Goal: Check status: Check status

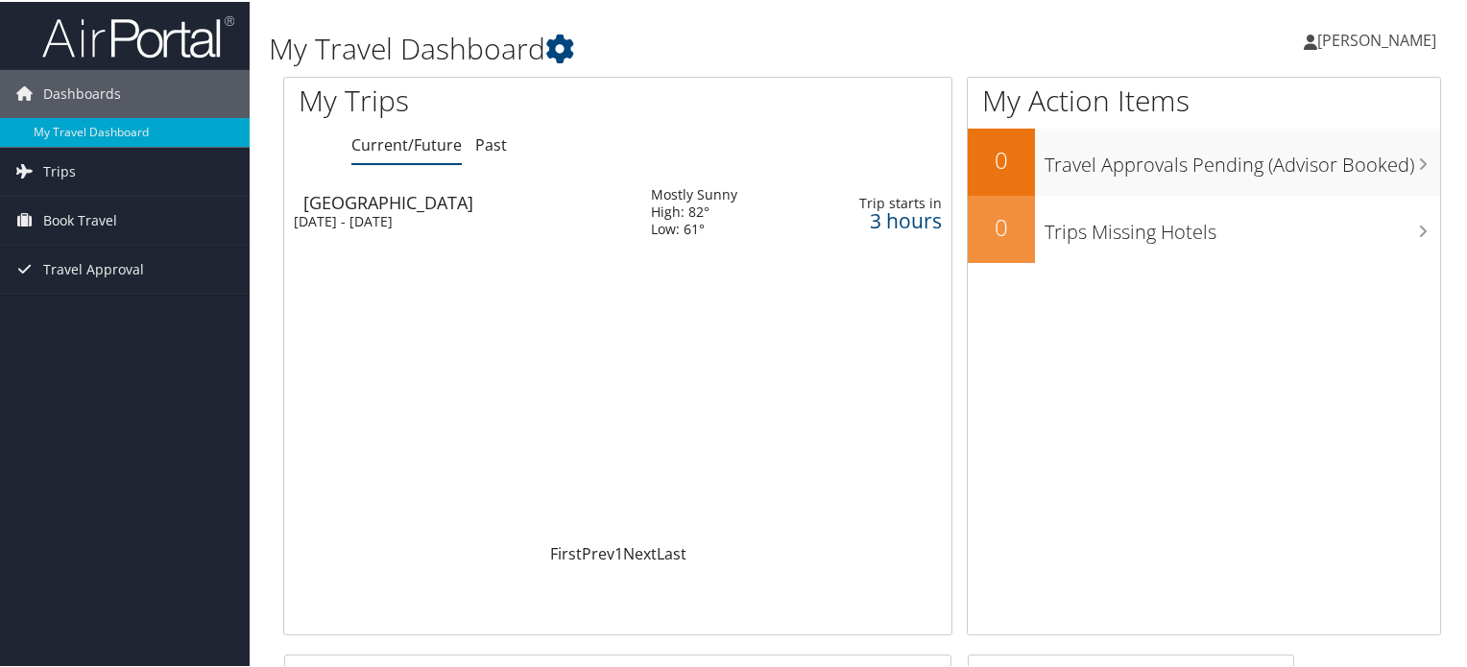
click at [448, 229] on td "Salt Lake City Thu 2 Oct 2025 - Sat 4 Oct 2025" at bounding box center [457, 210] width 347 height 69
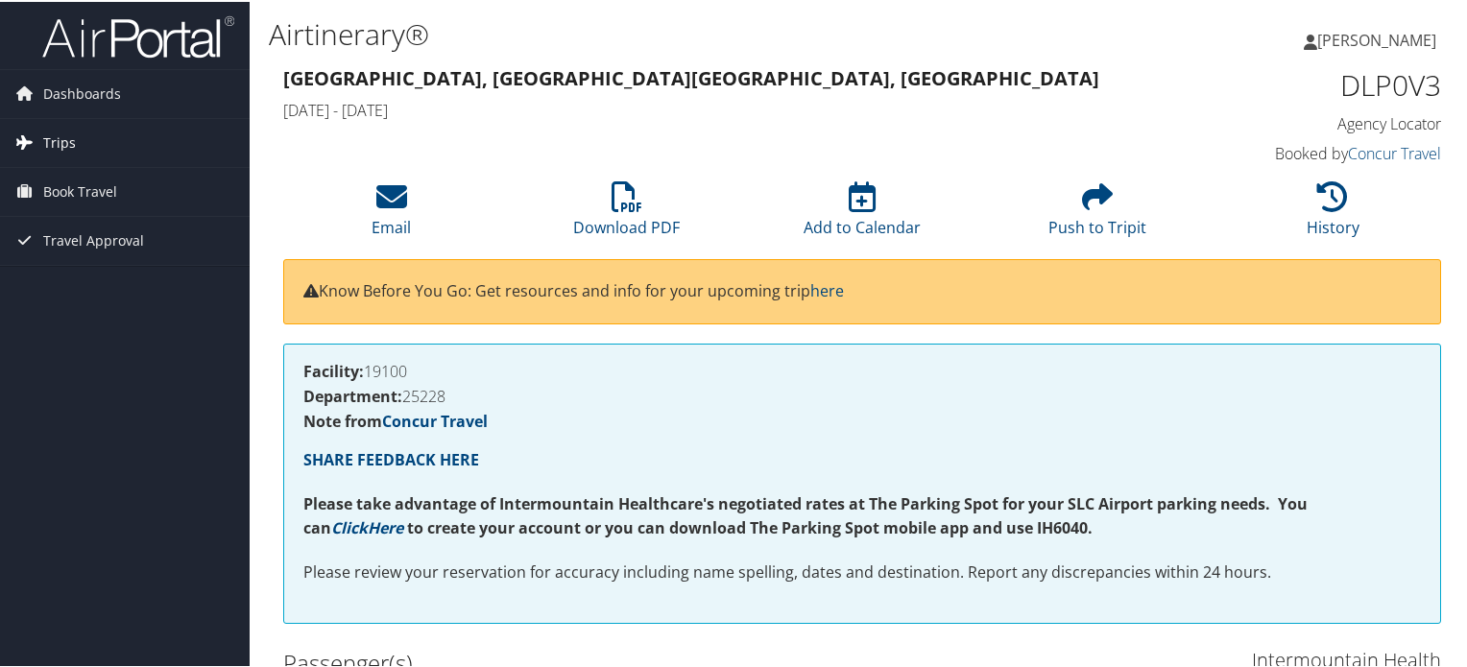
click at [46, 144] on span "Trips" at bounding box center [59, 141] width 33 height 48
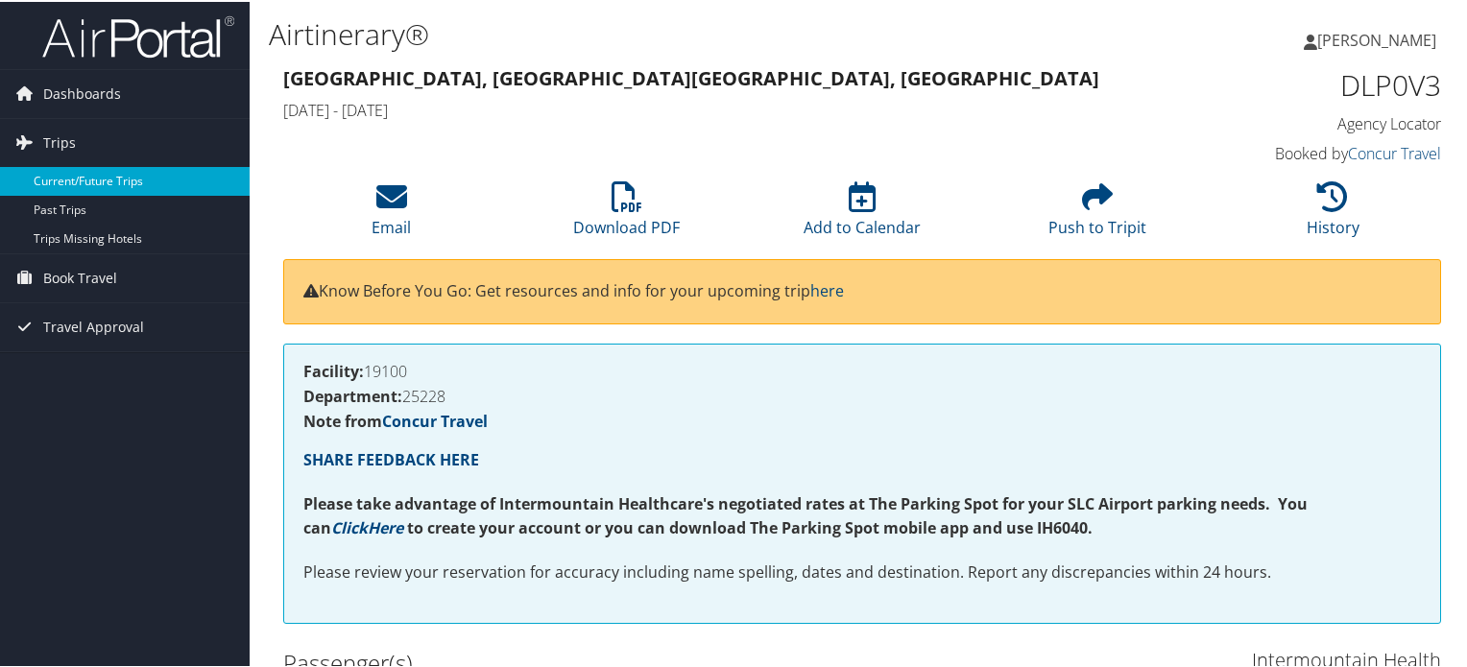
click at [110, 182] on link "Current/Future Trips" at bounding box center [125, 179] width 250 height 29
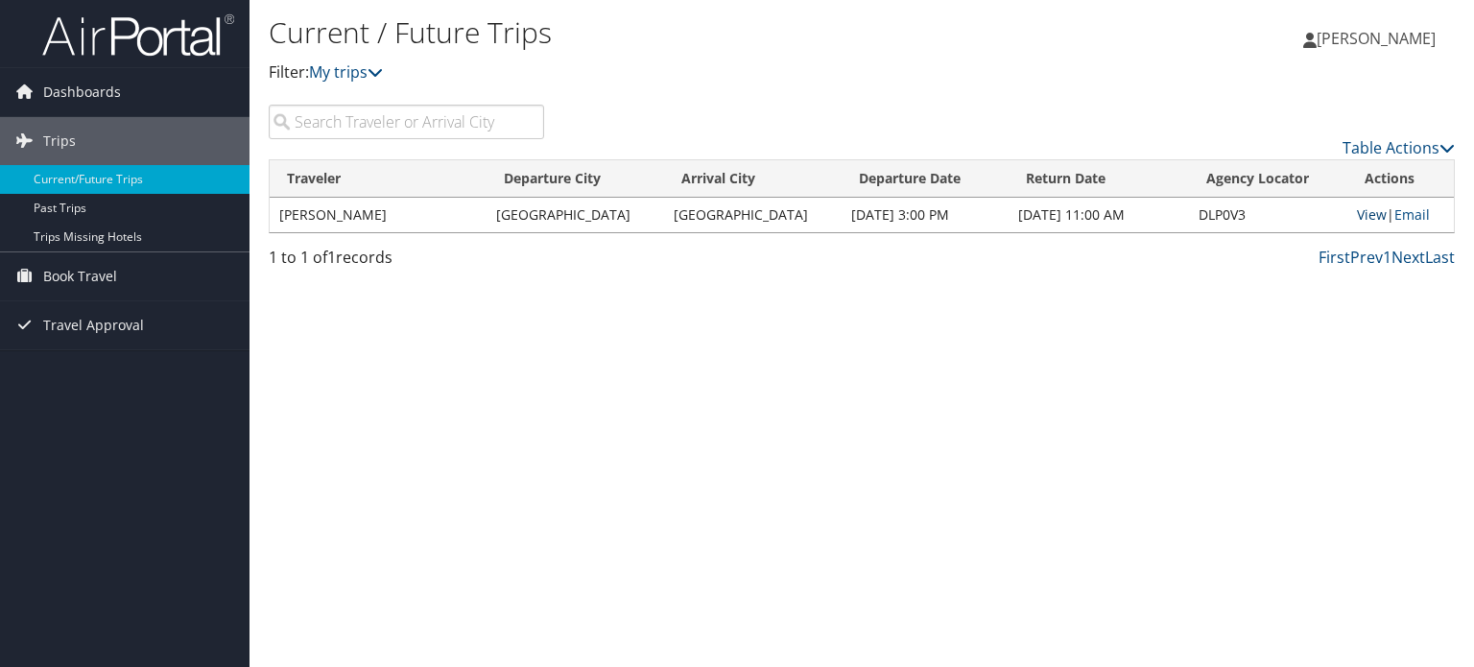
click at [1360, 210] on link "View" at bounding box center [1372, 214] width 30 height 18
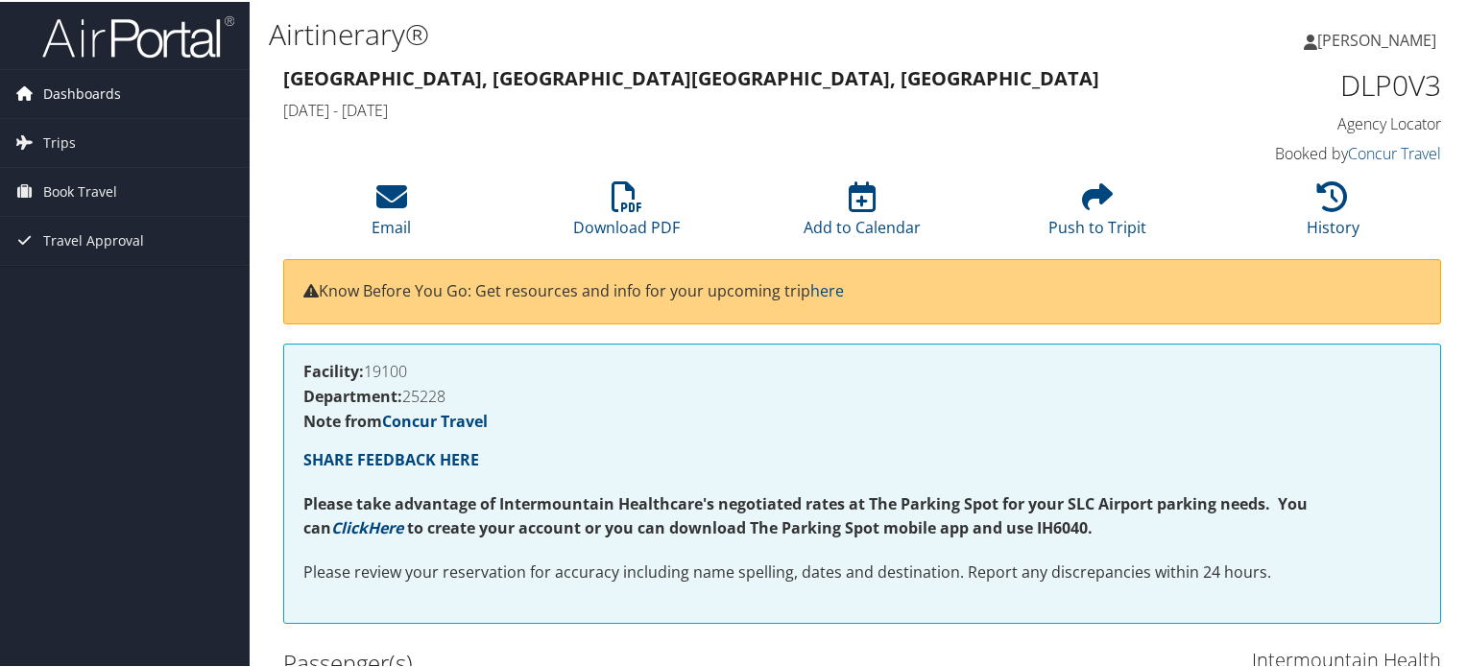
click at [75, 84] on span "Dashboards" at bounding box center [82, 92] width 78 height 48
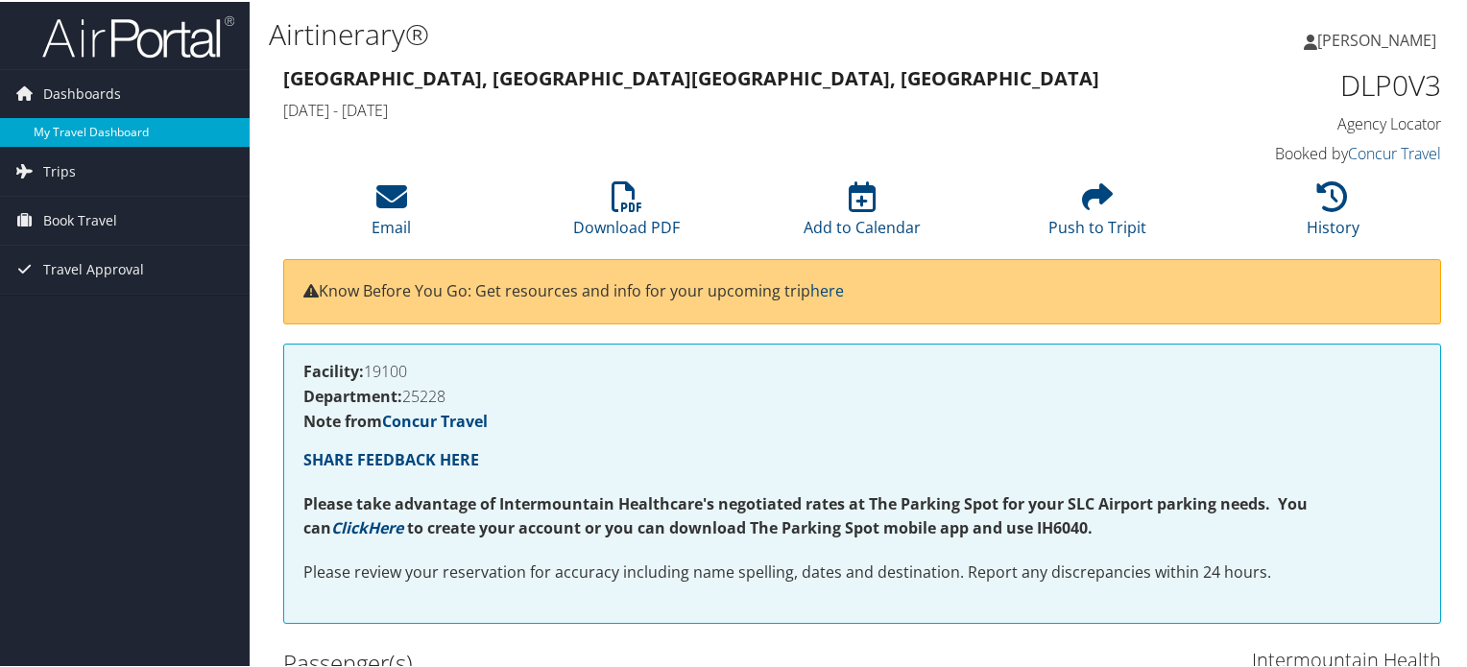
click at [70, 132] on link "My Travel Dashboard" at bounding box center [125, 130] width 250 height 29
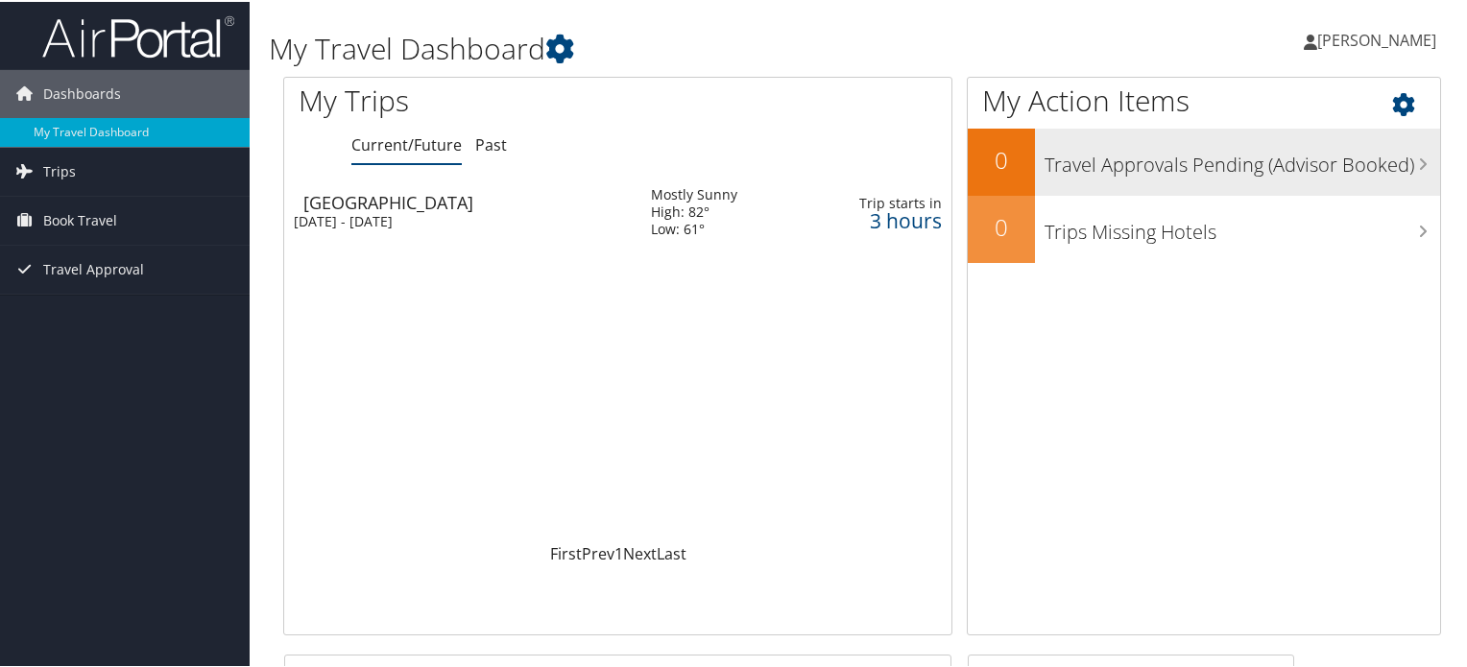
click at [1376, 157] on h3 "Travel Approvals Pending (Advisor Booked)" at bounding box center [1241, 158] width 395 height 36
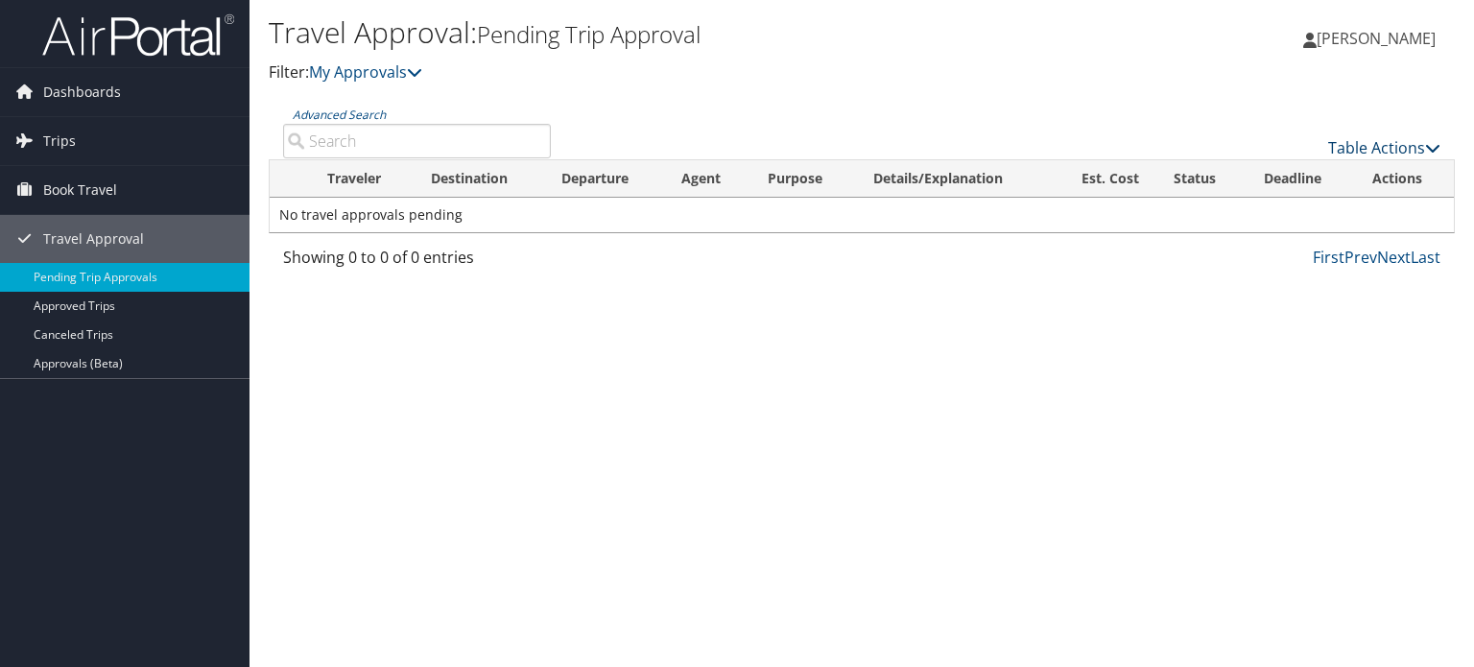
click at [1394, 141] on link "Table Actions" at bounding box center [1385, 147] width 112 height 21
click at [1175, 59] on div at bounding box center [737, 333] width 1474 height 667
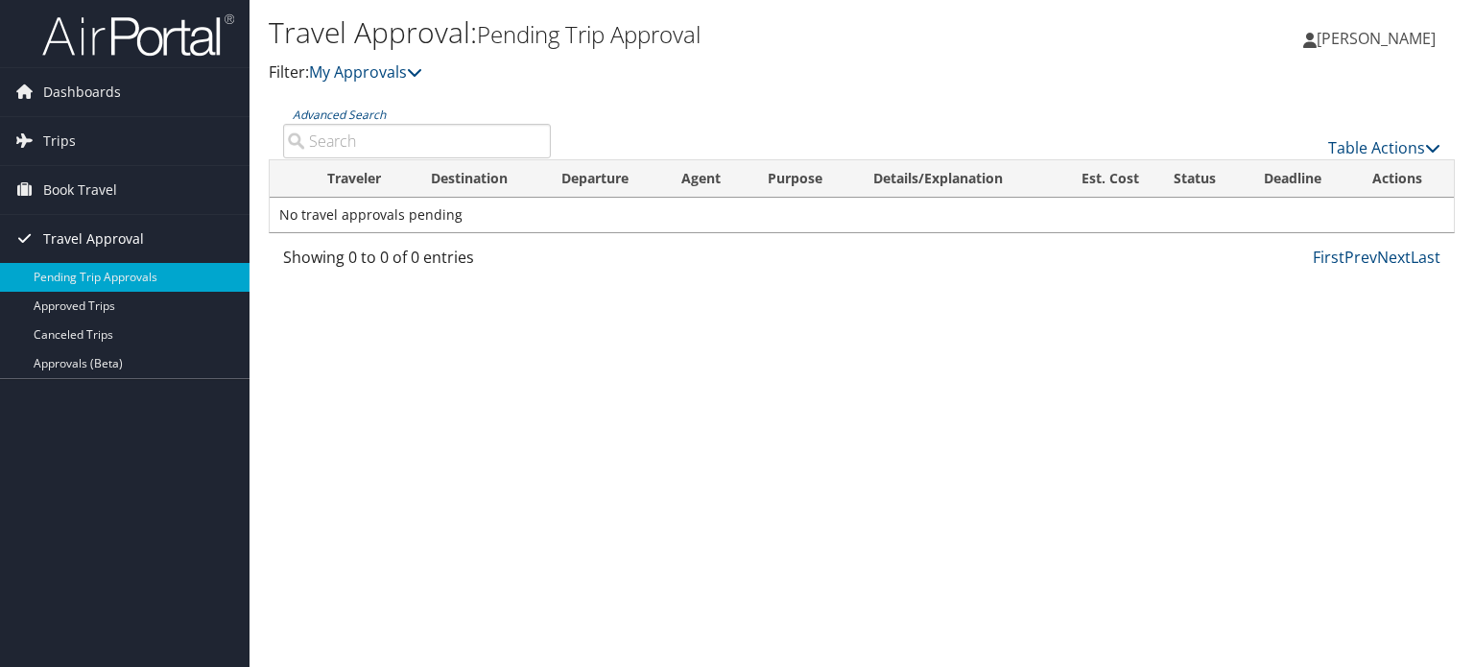
click at [100, 233] on span "Travel Approval" at bounding box center [93, 239] width 101 height 48
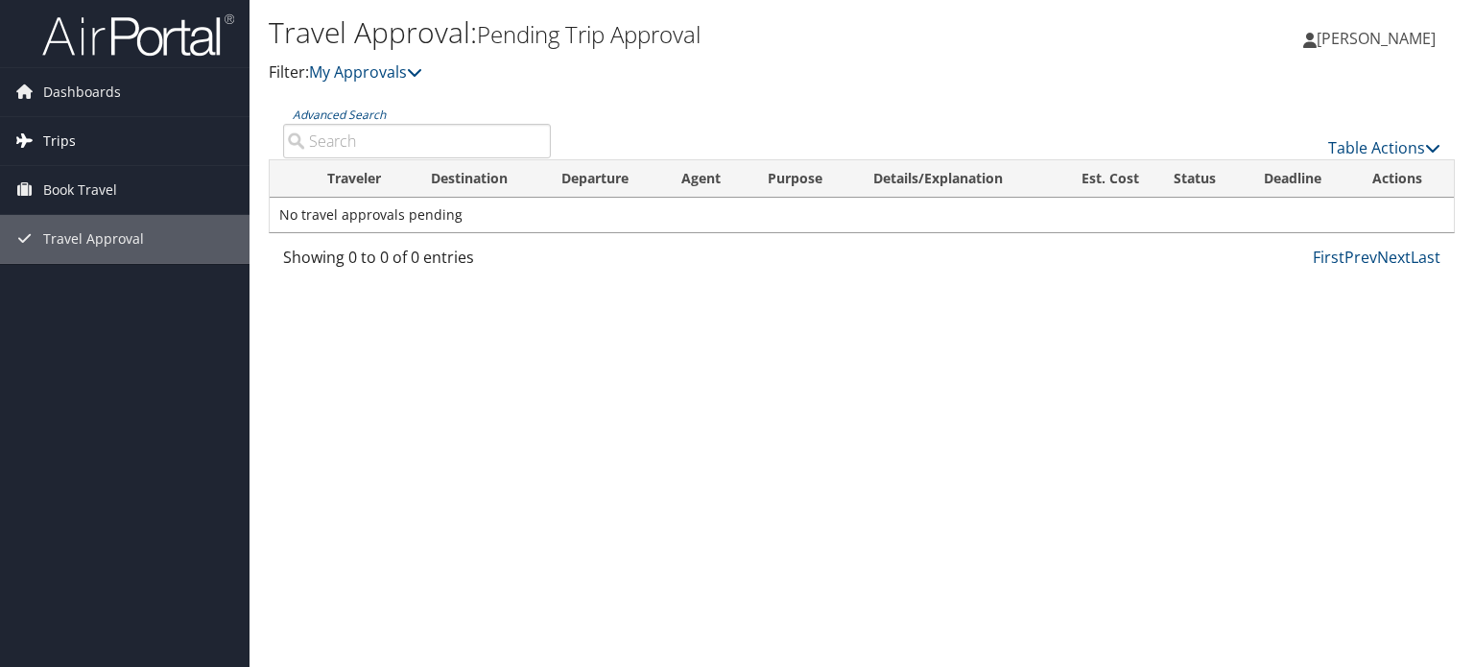
click at [80, 137] on link "Trips" at bounding box center [125, 141] width 250 height 48
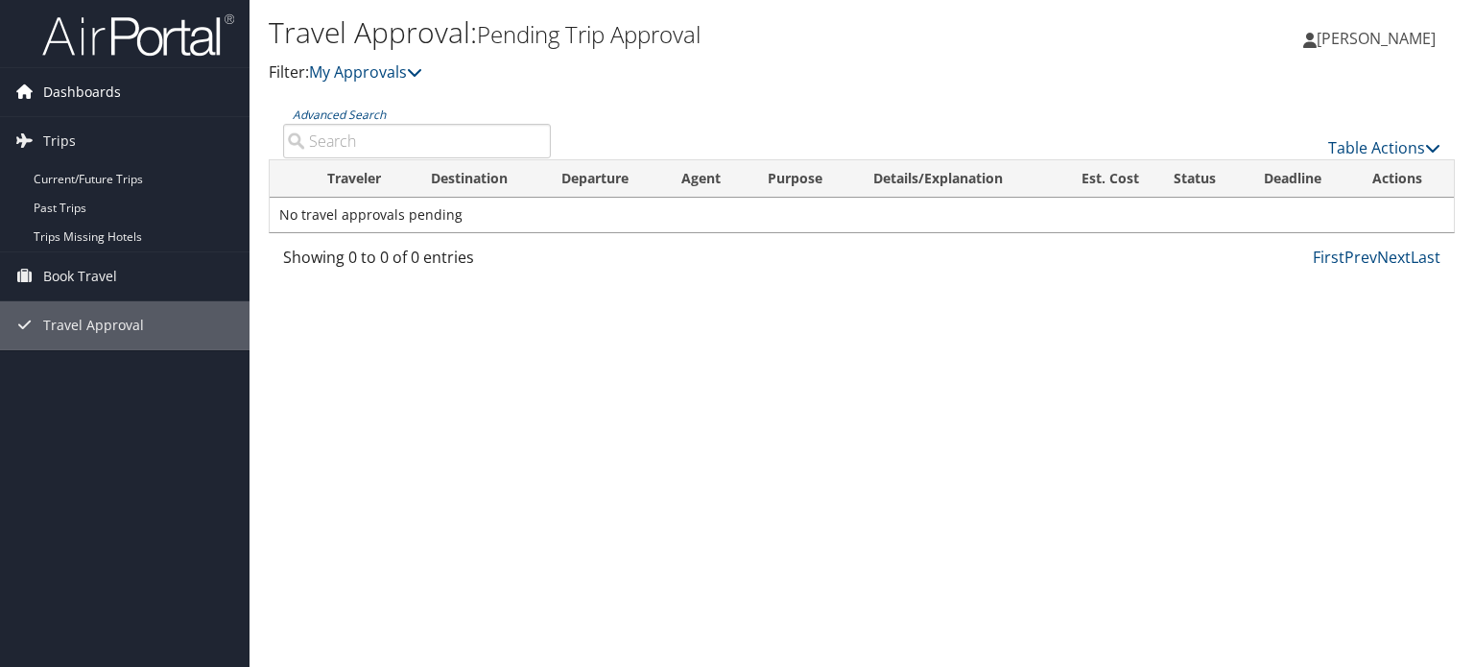
click at [82, 89] on span "Dashboards" at bounding box center [82, 92] width 78 height 48
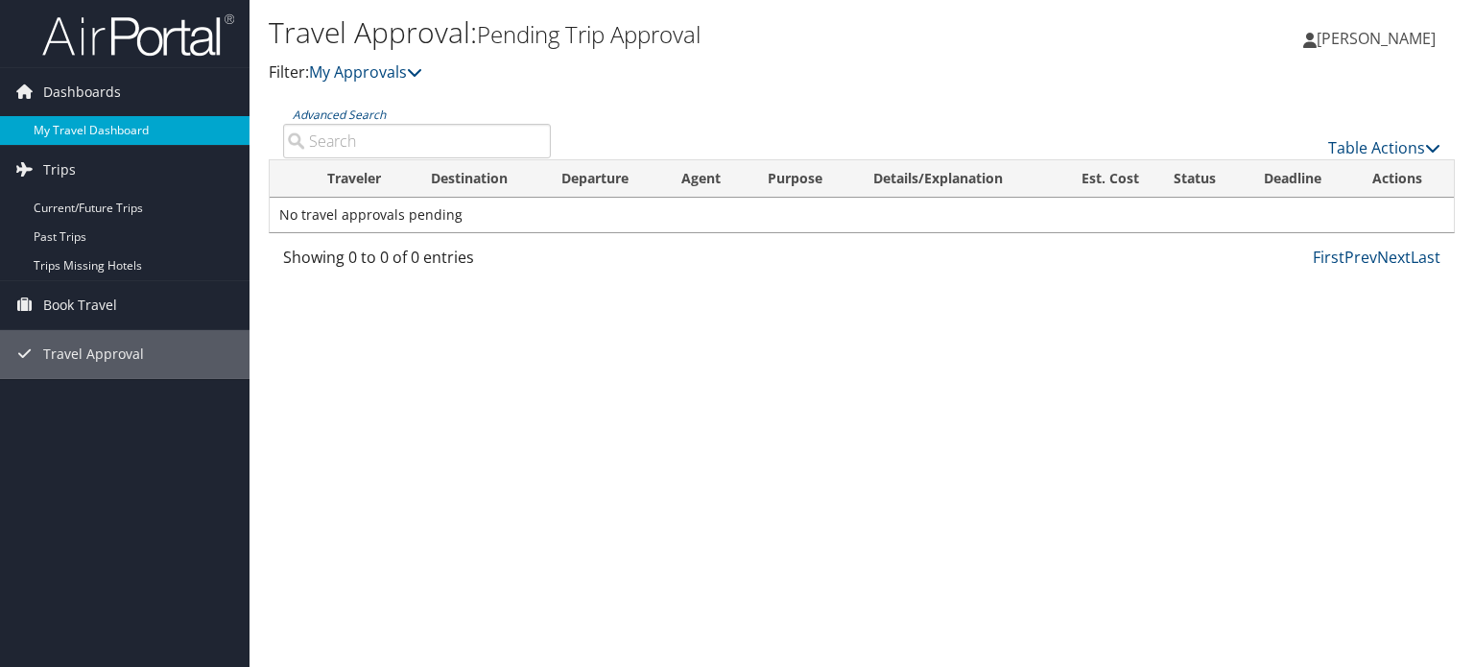
click at [65, 133] on link "My Travel Dashboard" at bounding box center [125, 130] width 250 height 29
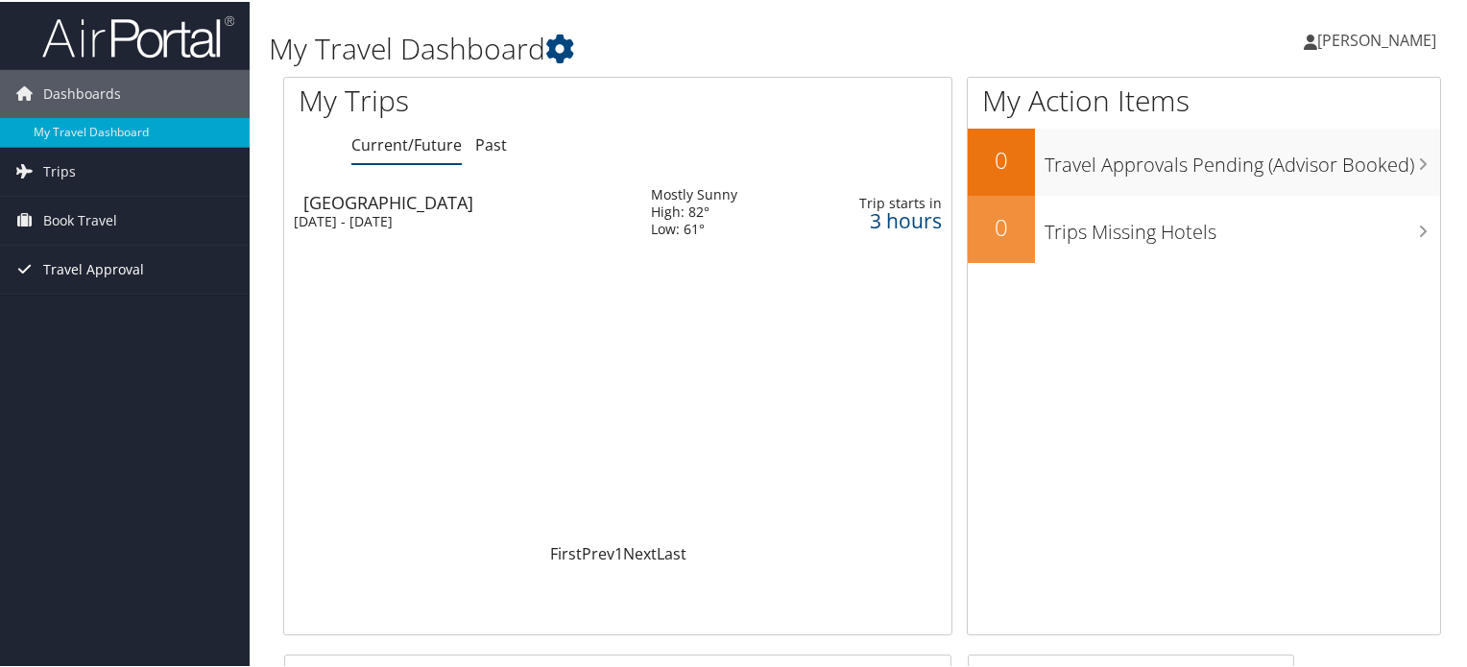
click at [135, 267] on span "Travel Approval" at bounding box center [93, 268] width 101 height 48
click at [104, 218] on span "Book Travel" at bounding box center [80, 219] width 74 height 48
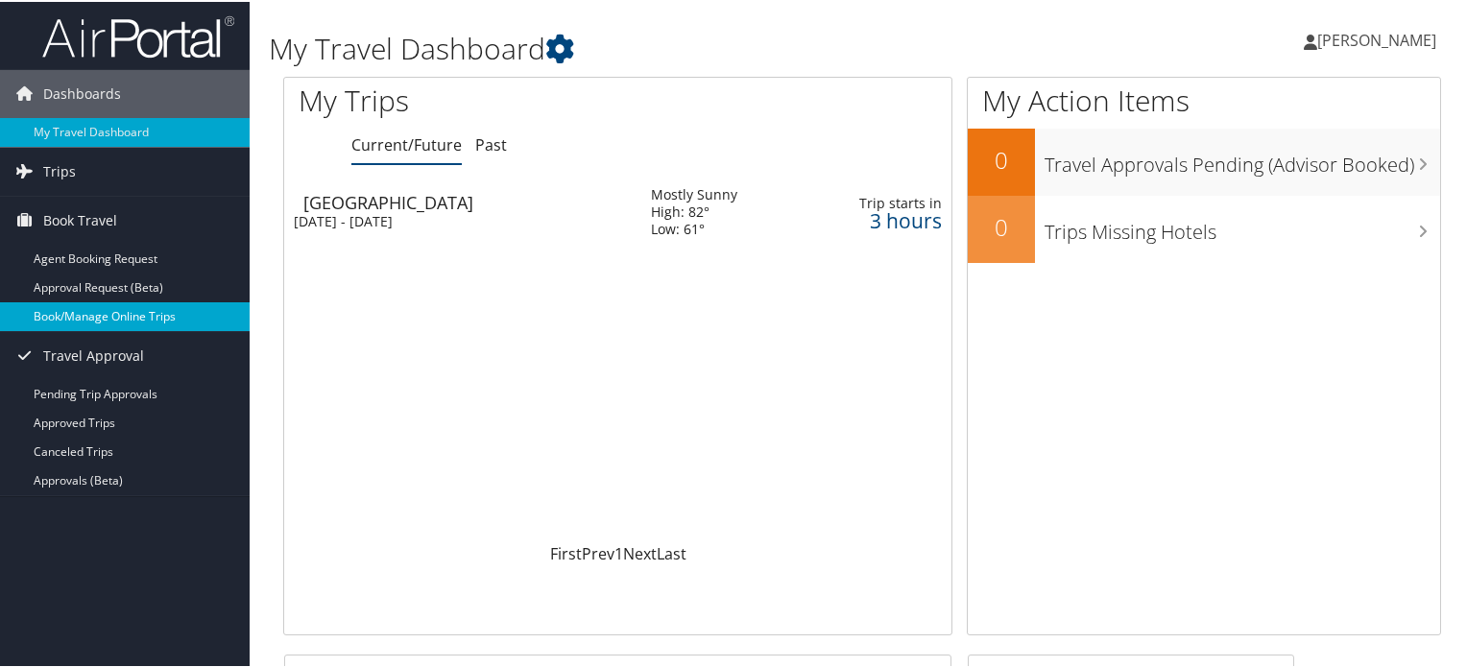
click at [95, 318] on link "Book/Manage Online Trips" at bounding box center [125, 314] width 250 height 29
